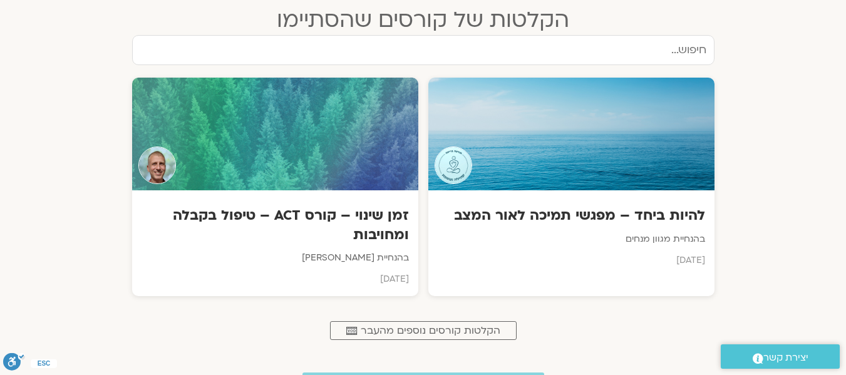
scroll to position [564, 0]
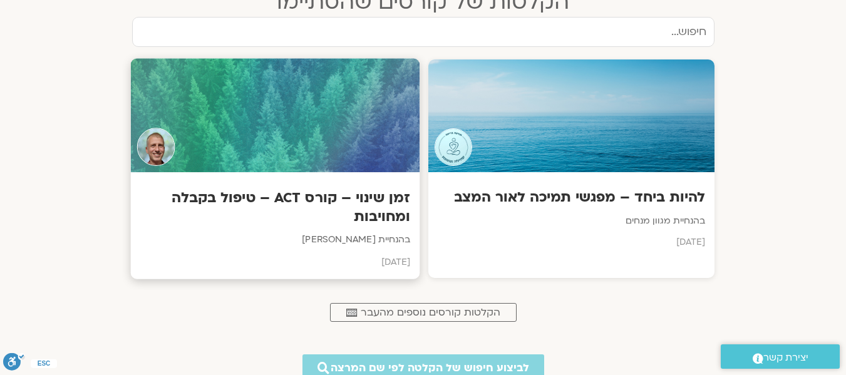
click at [316, 130] on div at bounding box center [274, 116] width 289 height 114
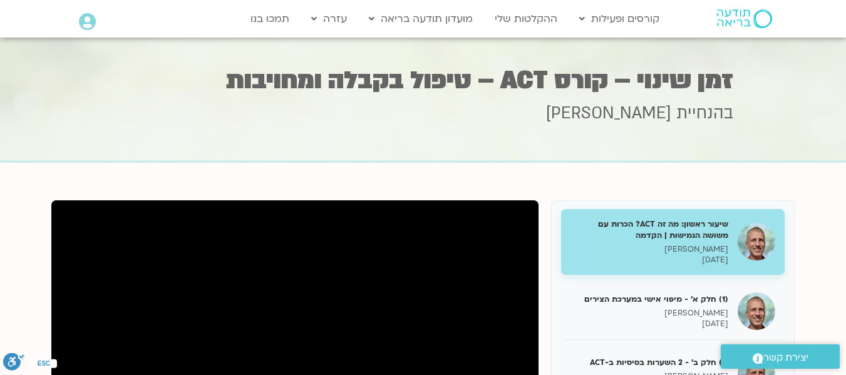
click at [663, 253] on p "ניב אידלמן" at bounding box center [650, 249] width 158 height 11
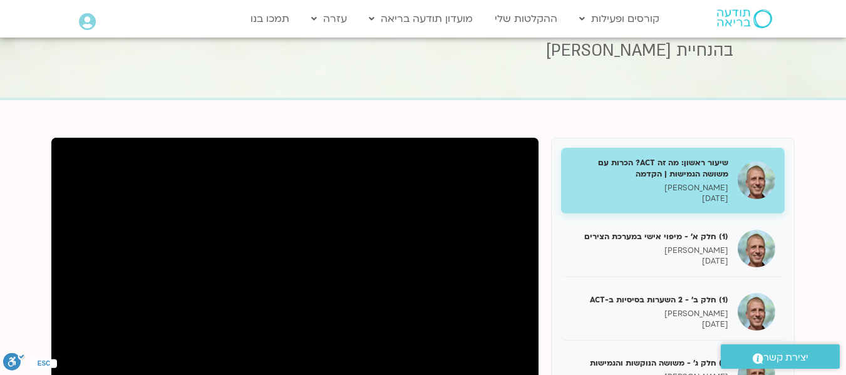
scroll to position [125, 0]
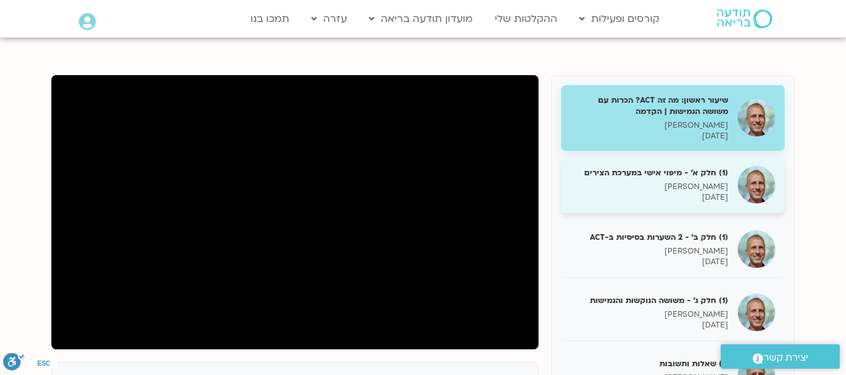
click at [713, 169] on h5 "(1) חלק א' - מיפוי אישי במערכת הצירים" at bounding box center [650, 172] width 158 height 11
